Goal: Information Seeking & Learning: Compare options

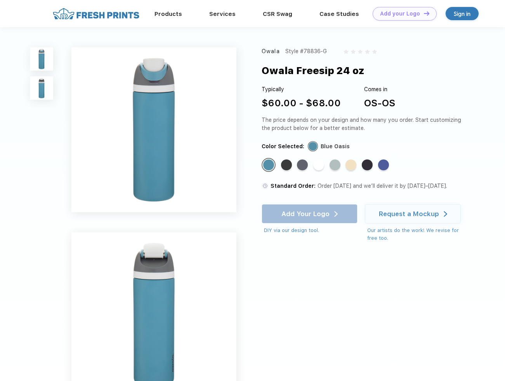
click at [43, 90] on img at bounding box center [41, 87] width 23 height 23
drag, startPoint x: 262, startPoint y: 120, endPoint x: 368, endPoint y: 127, distance: 106.1
click at [368, 127] on div "The price depends on your design and how many you order. Start customizing the …" at bounding box center [364, 124] width 207 height 16
drag, startPoint x: 368, startPoint y: 127, endPoint x: 356, endPoint y: 124, distance: 12.7
click at [366, 127] on div "The price depends on your design and how many you order. Start customizing the …" at bounding box center [364, 124] width 207 height 16
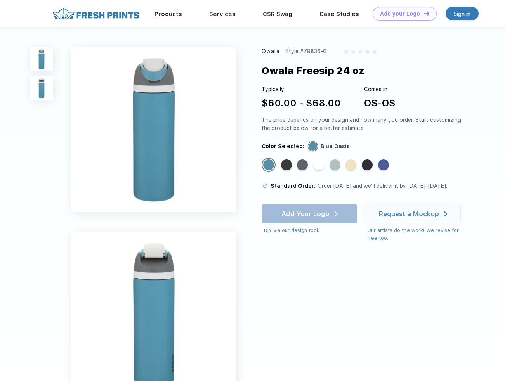
drag, startPoint x: 356, startPoint y: 124, endPoint x: 270, endPoint y: 75, distance: 98.8
click at [255, 73] on div "Owala Style #78836-G Owala Freesip 24 oz Typically $60.00 - $68.00 Comes in OS-…" at bounding box center [252, 240] width 505 height 426
click at [270, 75] on div "Owala Freesip 24 oz" at bounding box center [312, 70] width 103 height 15
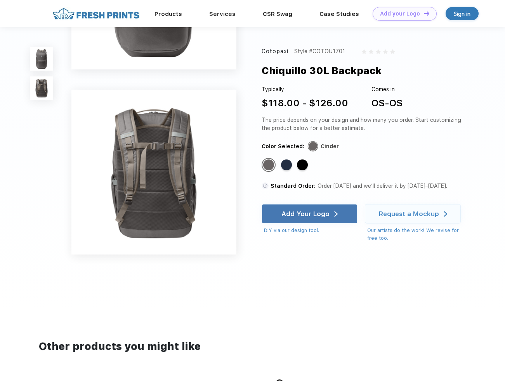
scroll to position [116, 0]
click at [180, 209] on img at bounding box center [153, 171] width 165 height 165
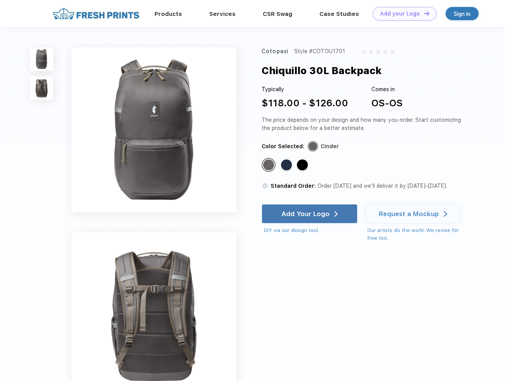
scroll to position [0, 0]
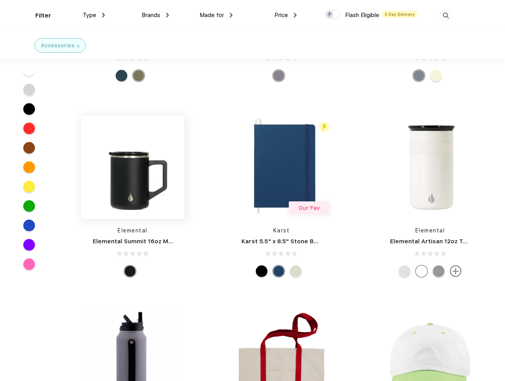
scroll to position [322, 0]
click at [129, 180] on img at bounding box center [132, 166] width 103 height 103
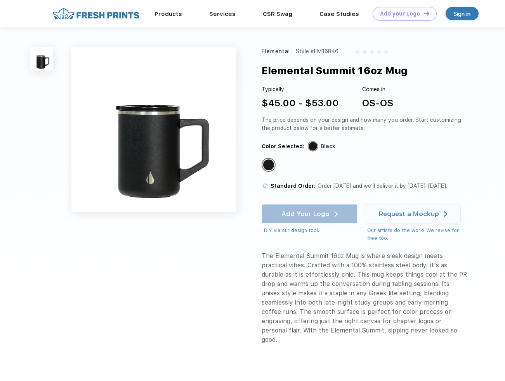
click at [141, 174] on img at bounding box center [153, 129] width 165 height 165
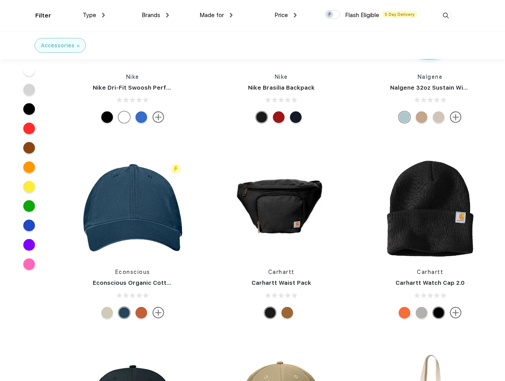
scroll to position [4388, 0]
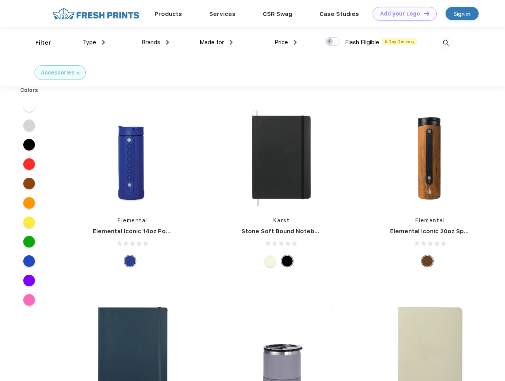
click at [283, 42] on span "Price" at bounding box center [281, 42] width 14 height 7
click at [283, 41] on span "Price" at bounding box center [281, 42] width 14 height 7
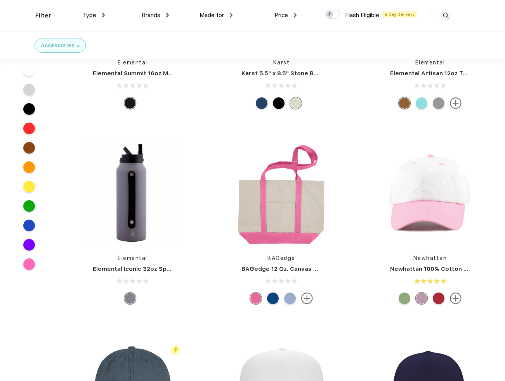
scroll to position [582, 0]
